Goal: Transaction & Acquisition: Download file/media

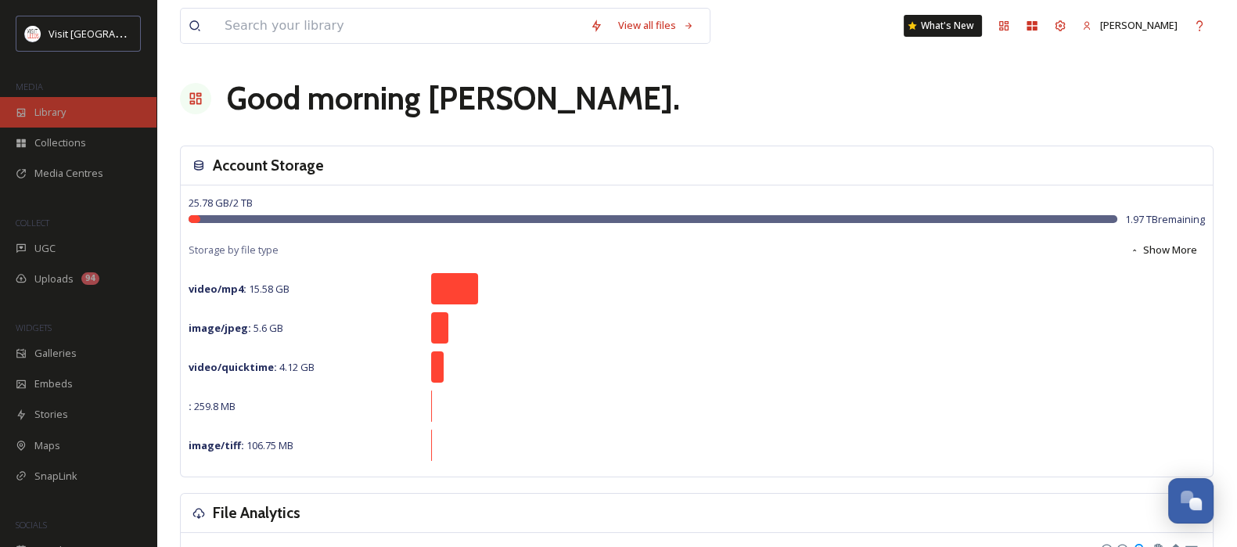
click at [68, 106] on div "Library" at bounding box center [78, 112] width 156 height 31
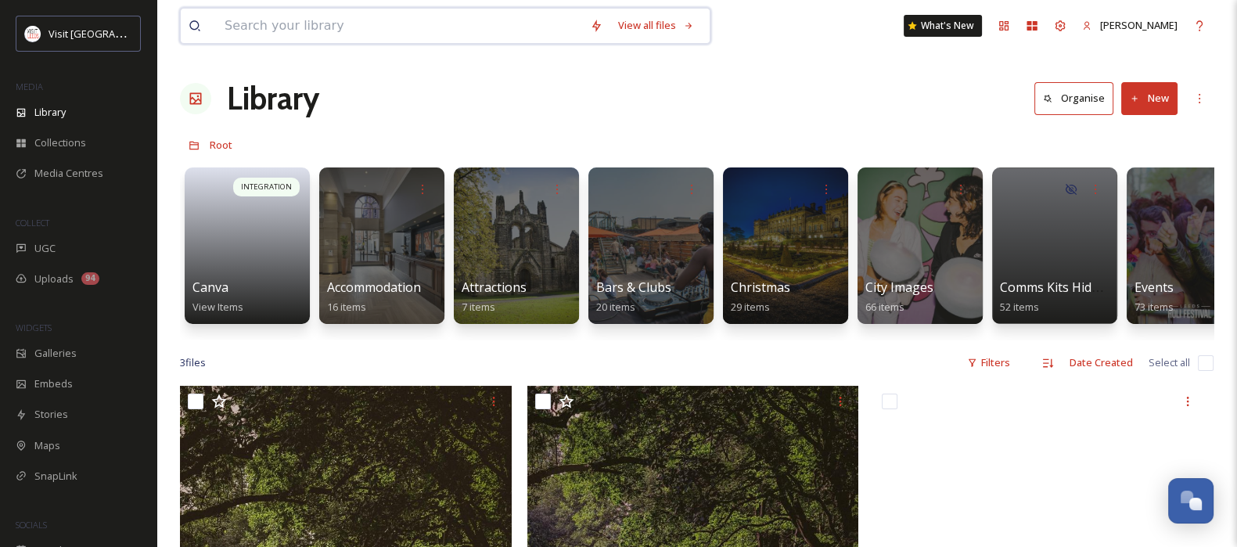
click at [527, 29] on input at bounding box center [399, 26] width 365 height 34
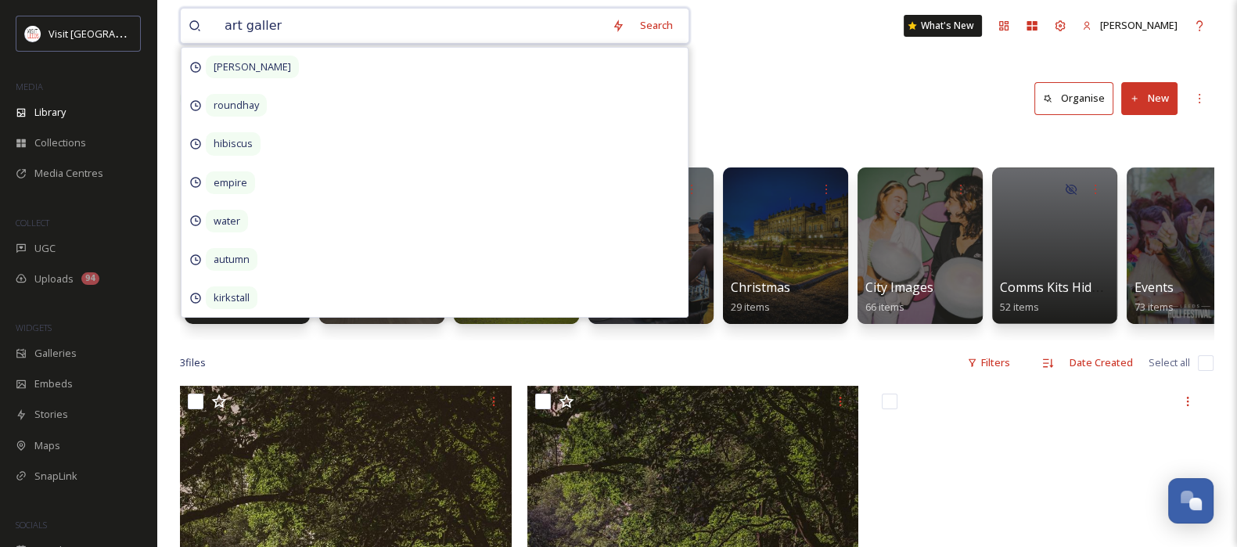
type input "art gallery"
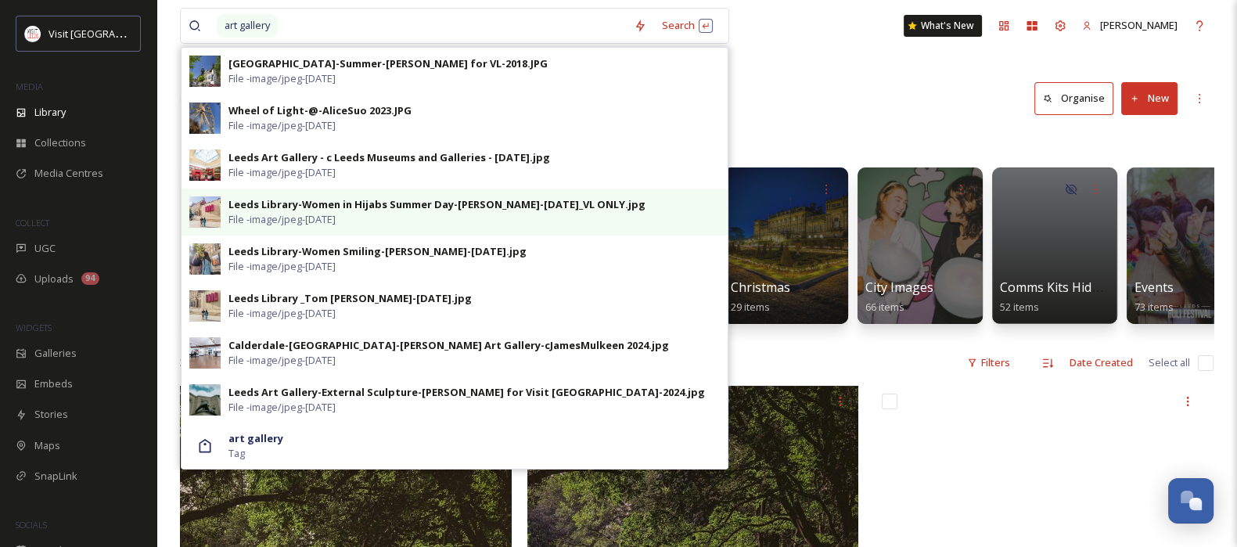
click at [548, 192] on div "Leeds Library-Women in Hijabs Summer Day-[PERSON_NAME]-[DATE]_VL ONLY.jpg File …" at bounding box center [454, 212] width 546 height 47
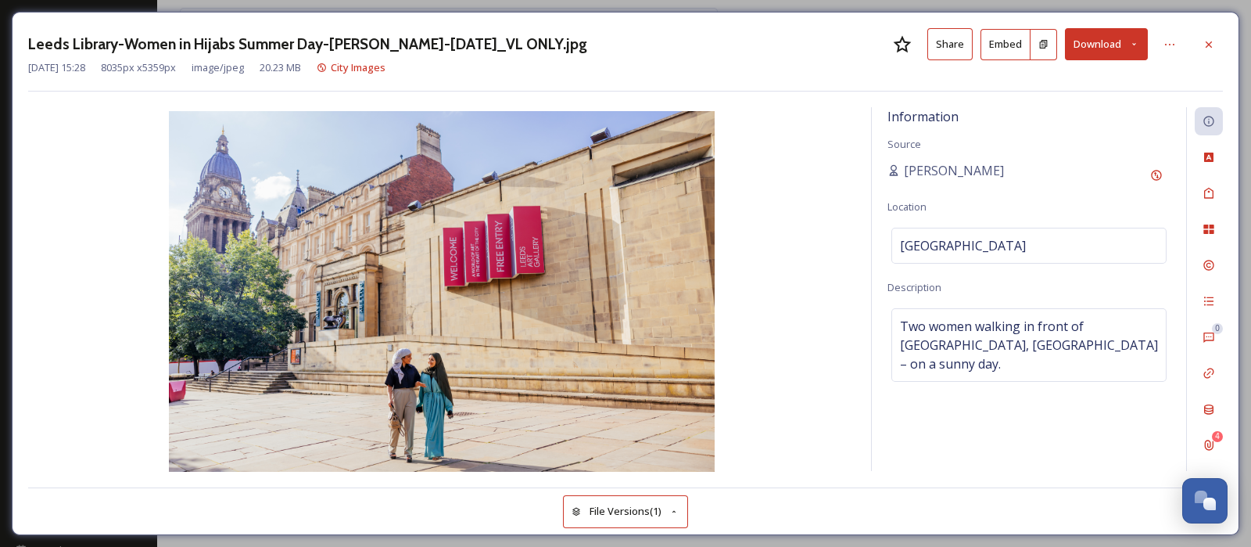
click at [1000, 48] on button "Download" at bounding box center [1106, 44] width 83 height 32
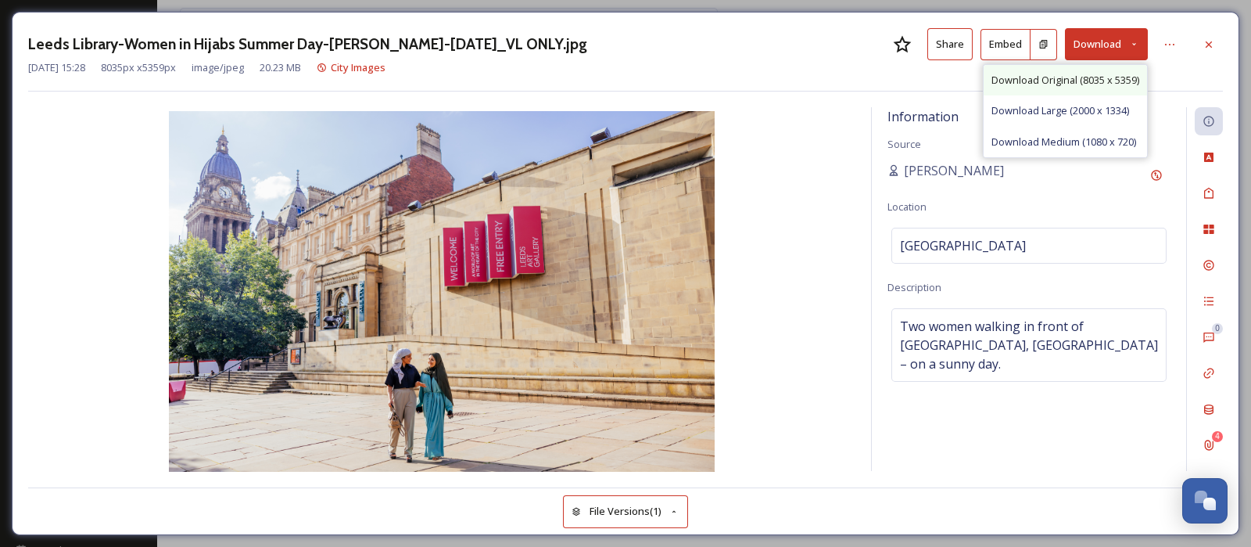
click at [1000, 73] on span "Download Original (8035 x 5359)" at bounding box center [1066, 80] width 148 height 15
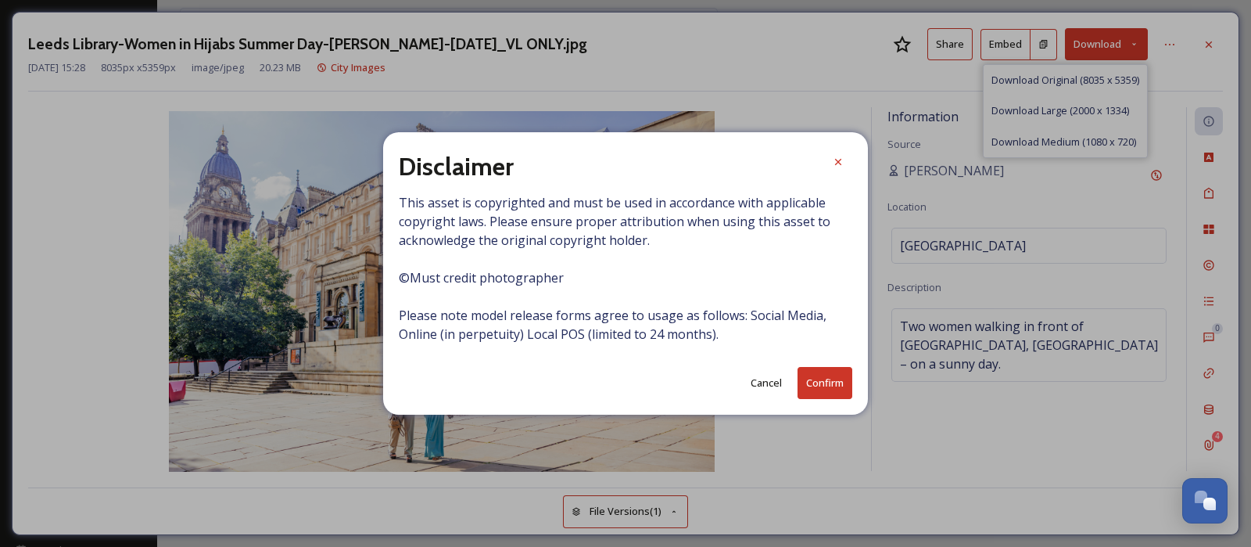
click at [815, 388] on button "Confirm" at bounding box center [825, 383] width 55 height 32
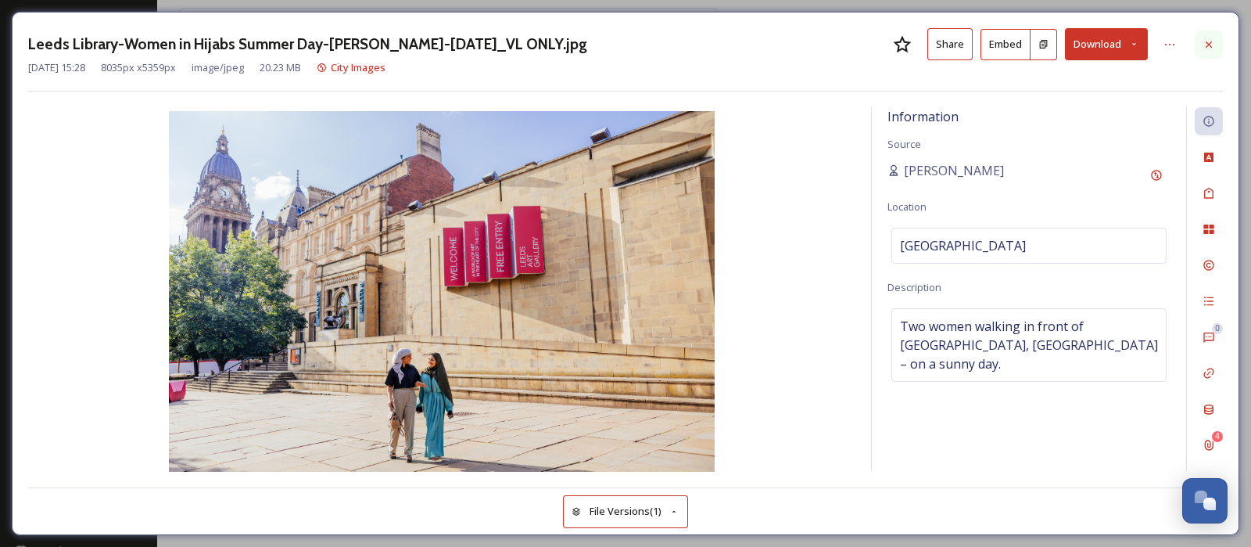
click at [1000, 36] on div at bounding box center [1209, 45] width 28 height 28
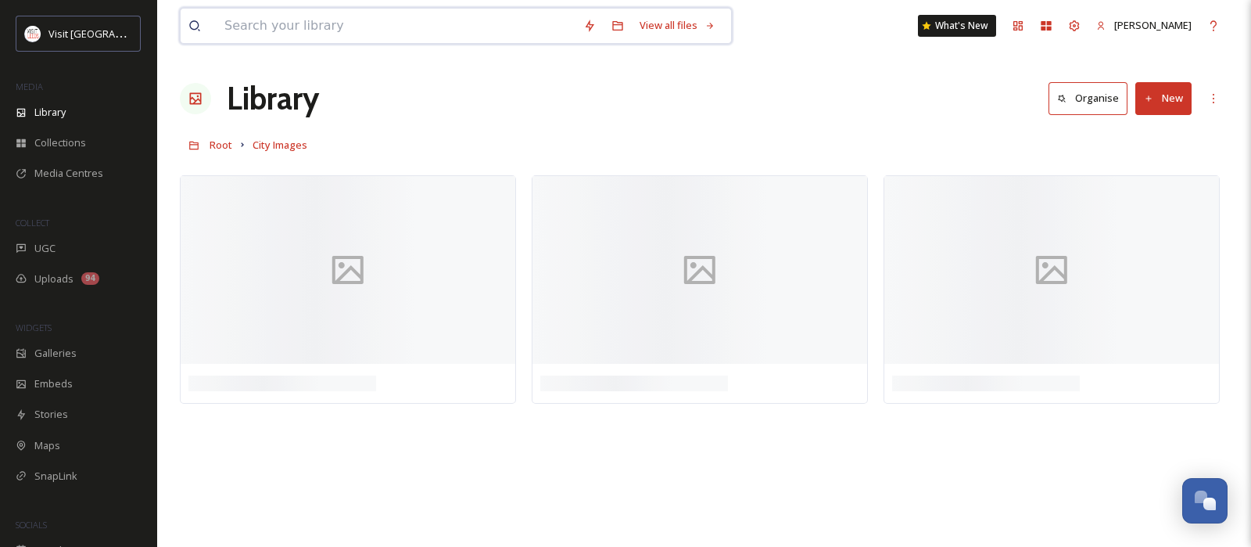
click at [368, 29] on input at bounding box center [396, 26] width 359 height 34
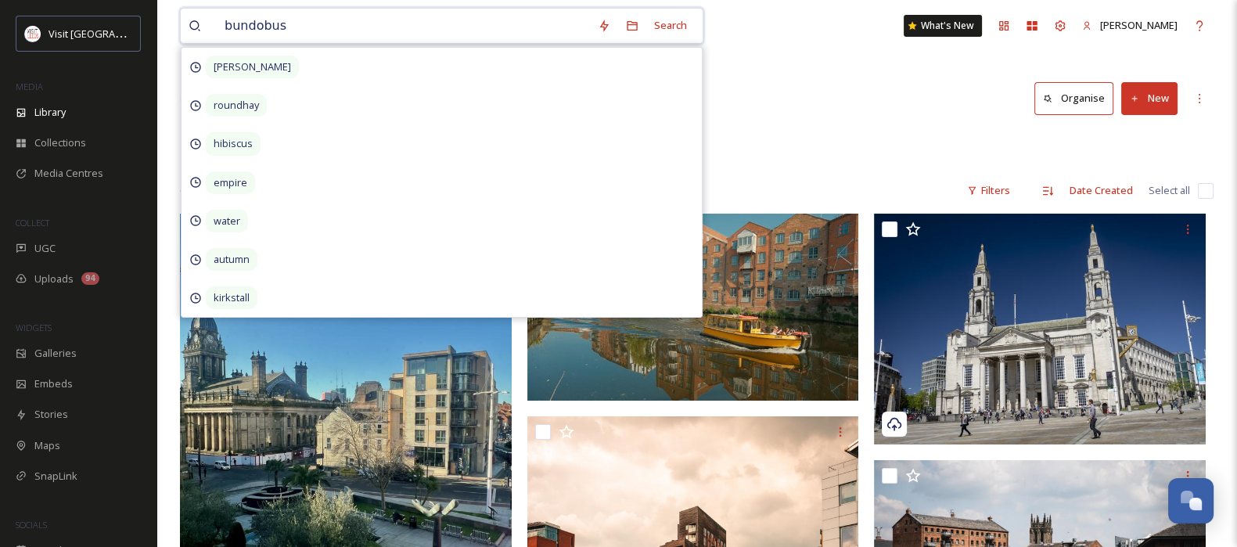
type input "bundobust"
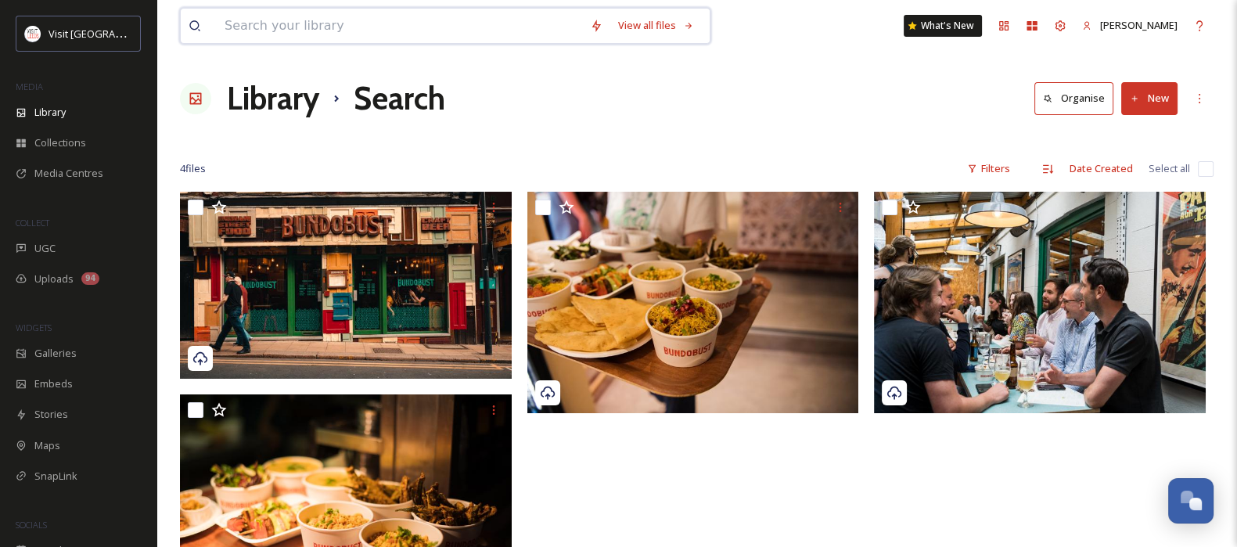
click at [507, 24] on input at bounding box center [399, 26] width 365 height 34
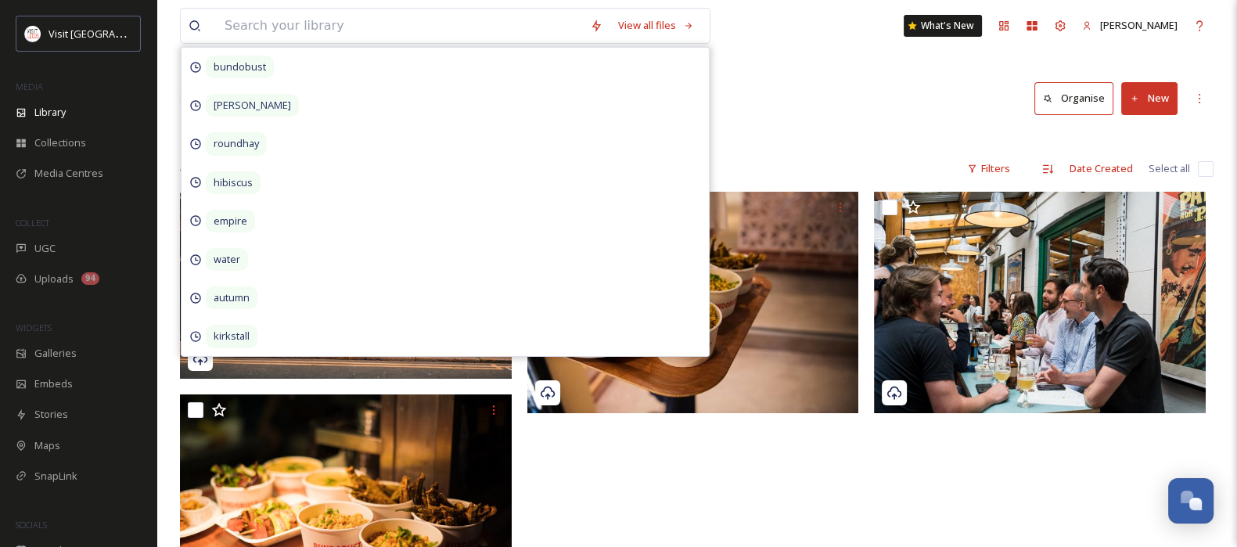
click at [784, 110] on div "Library Search Organise New" at bounding box center [696, 98] width 1033 height 47
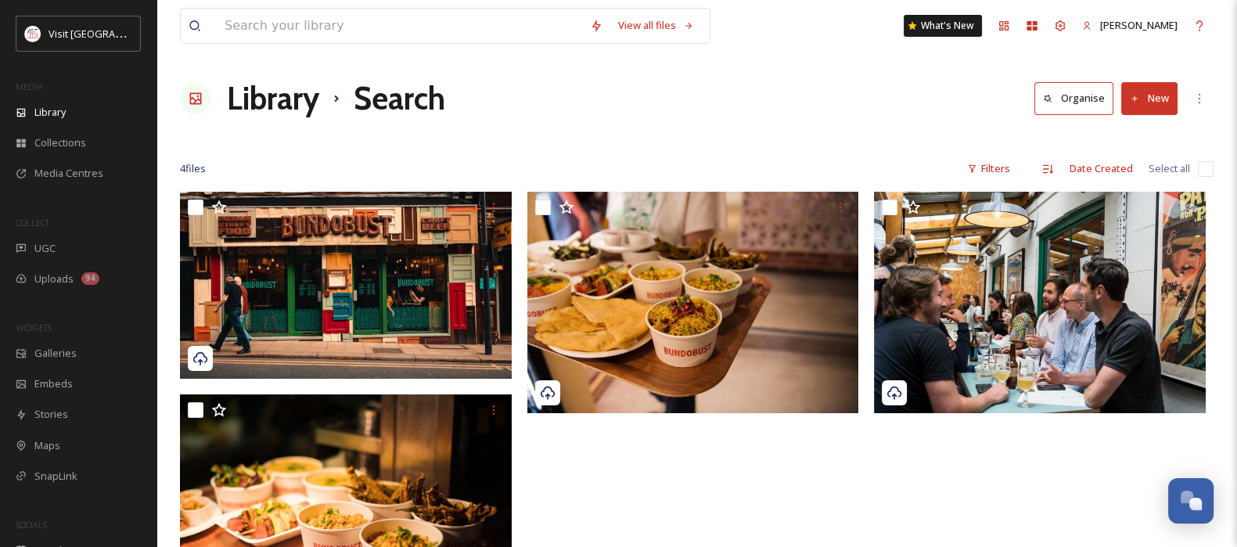
click at [298, 101] on h1 "Library" at bounding box center [273, 98] width 92 height 47
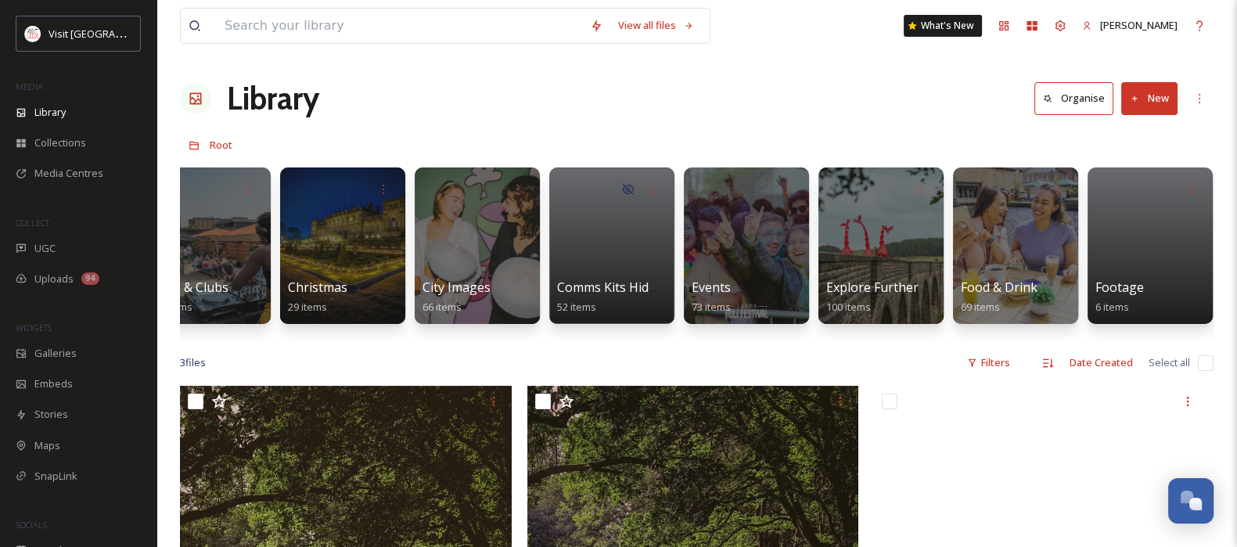
scroll to position [0, 622]
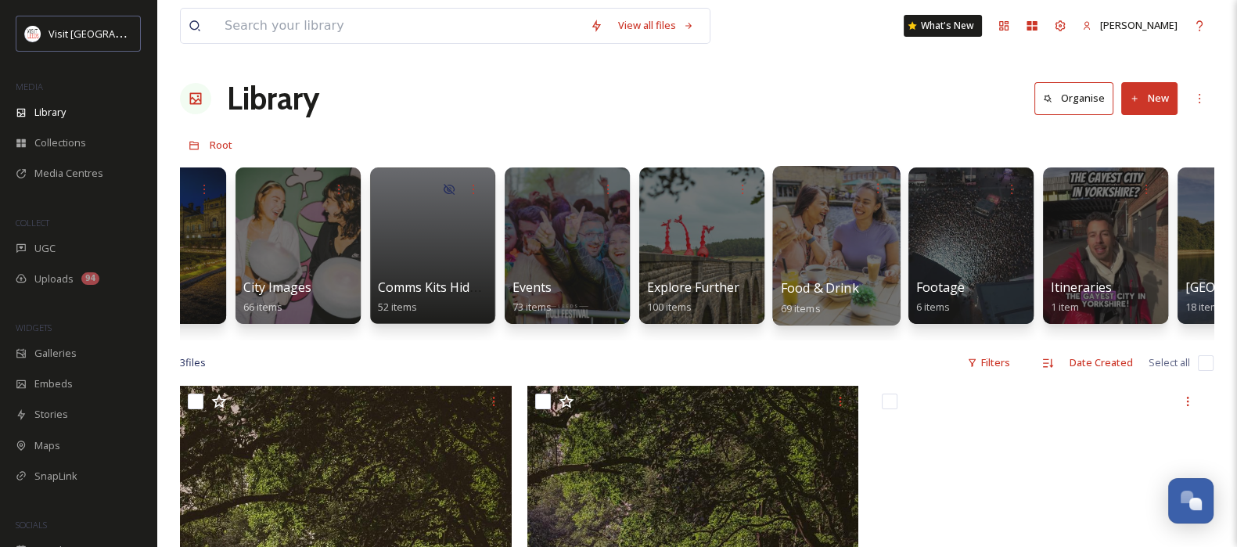
click at [858, 257] on div at bounding box center [835, 246] width 127 height 160
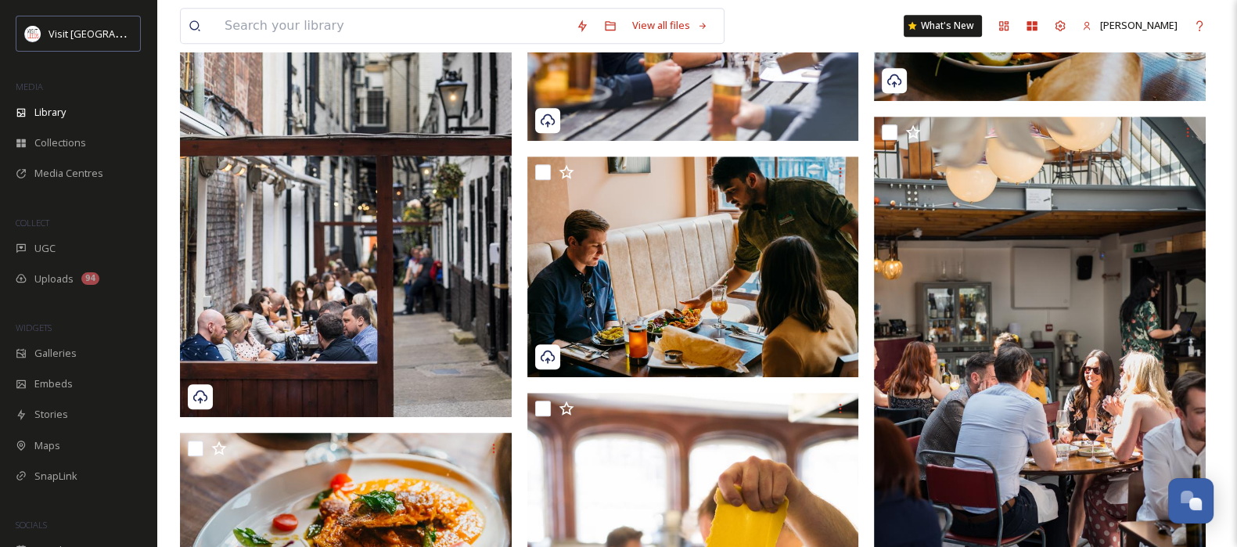
scroll to position [1075, 0]
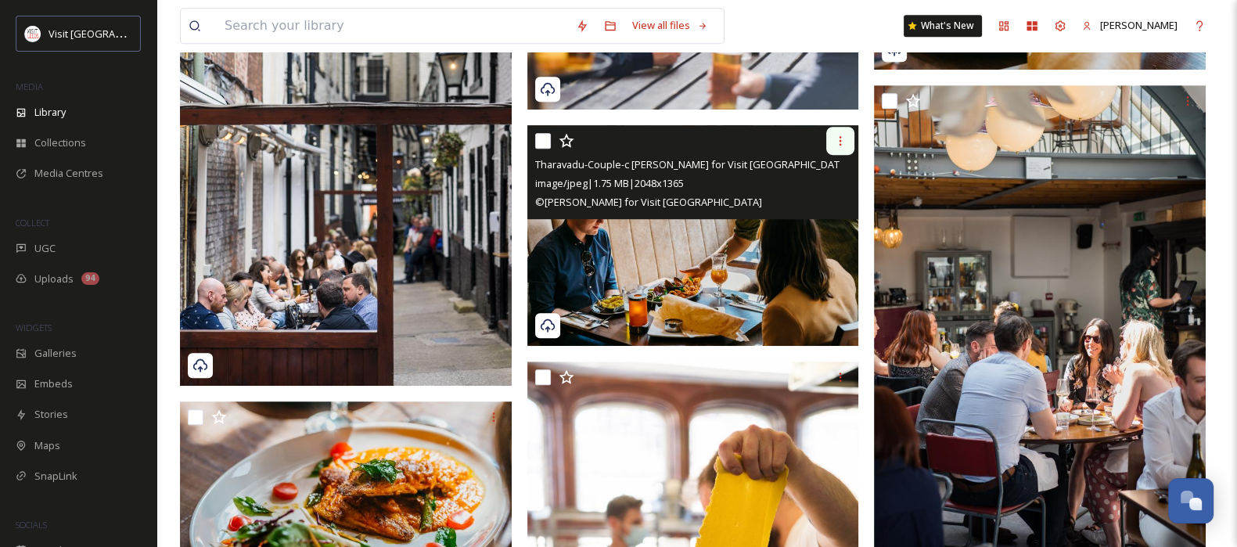
click at [838, 139] on icon at bounding box center [840, 141] width 13 height 13
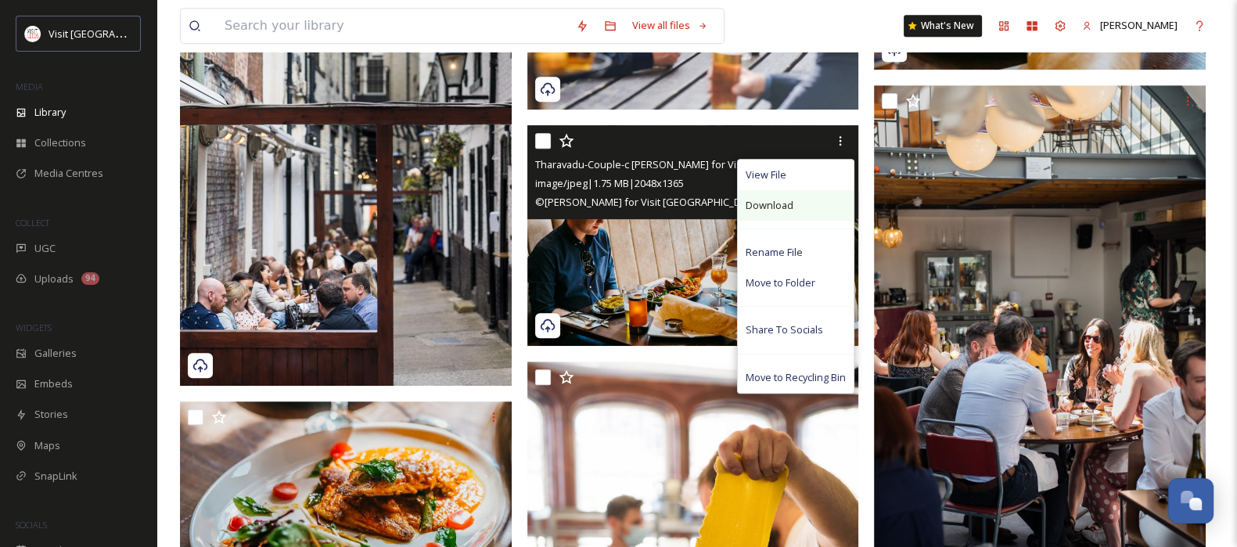
click at [821, 209] on div "Download" at bounding box center [796, 205] width 116 height 31
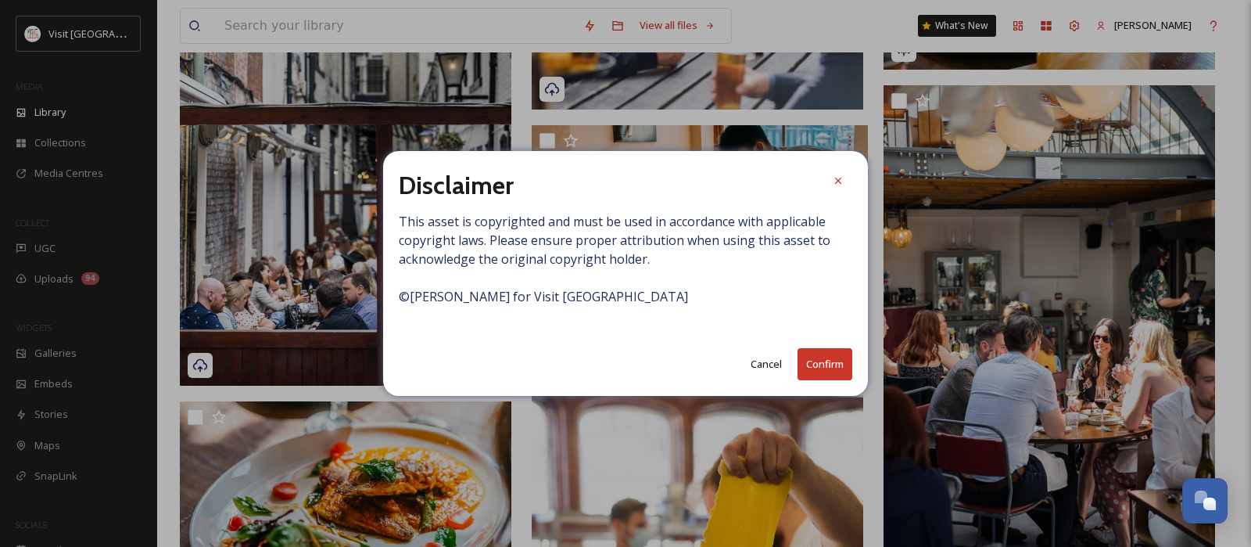
click at [820, 371] on button "Confirm" at bounding box center [825, 364] width 55 height 32
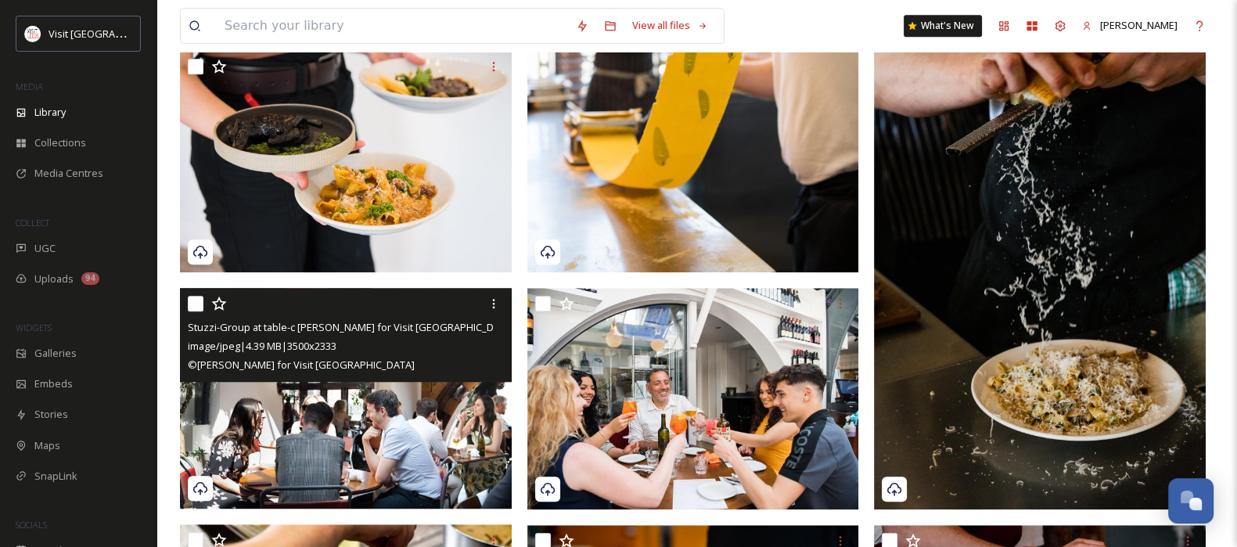
scroll to position [1466, 0]
